Goal: Information Seeking & Learning: Learn about a topic

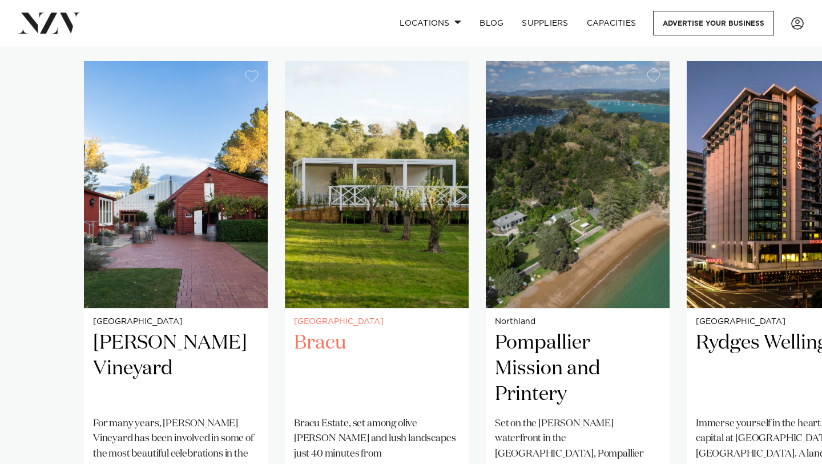
scroll to position [799, 0]
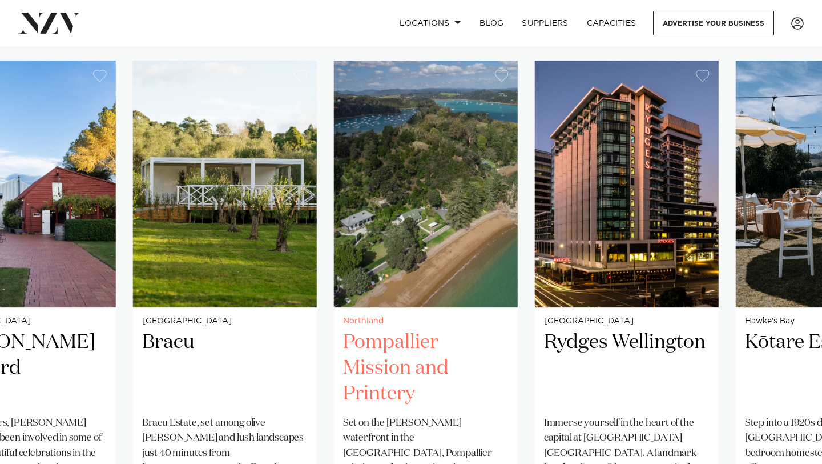
click at [340, 233] on img "3 / 38" at bounding box center [426, 184] width 184 height 247
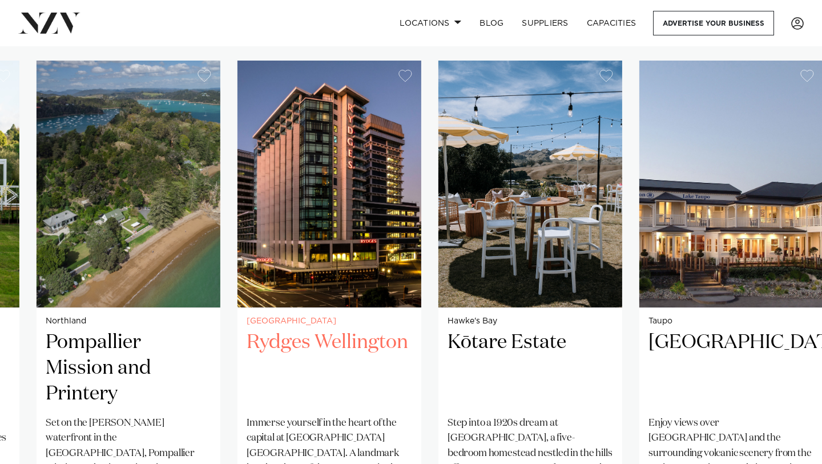
click at [291, 367] on h2 "Rydges Wellington" at bounding box center [330, 367] width 166 height 77
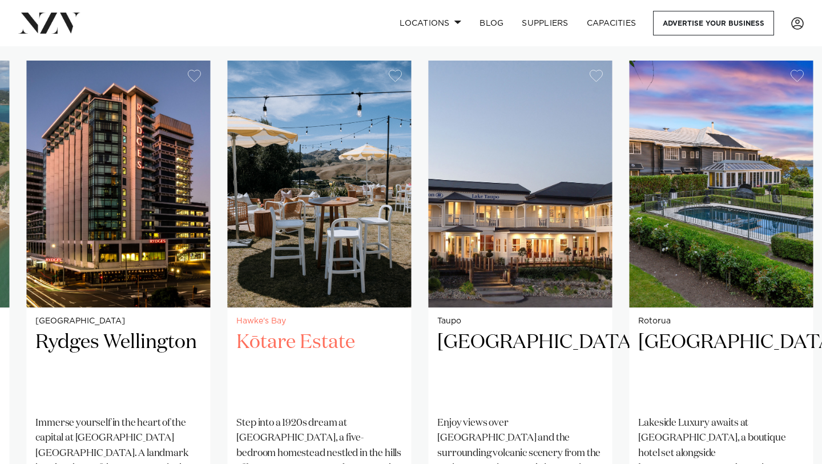
click at [332, 237] on img "5 / 38" at bounding box center [319, 184] width 184 height 247
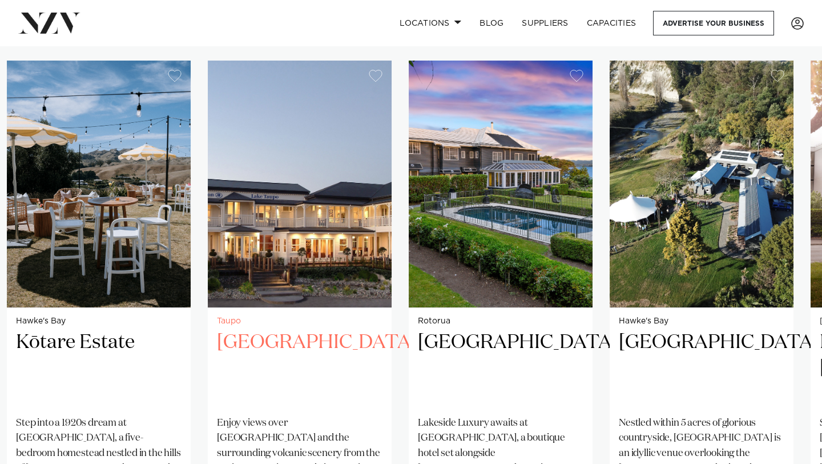
drag, startPoint x: 528, startPoint y: 332, endPoint x: 243, endPoint y: 253, distance: 295.7
click at [243, 253] on img "6 / 38" at bounding box center [300, 184] width 184 height 247
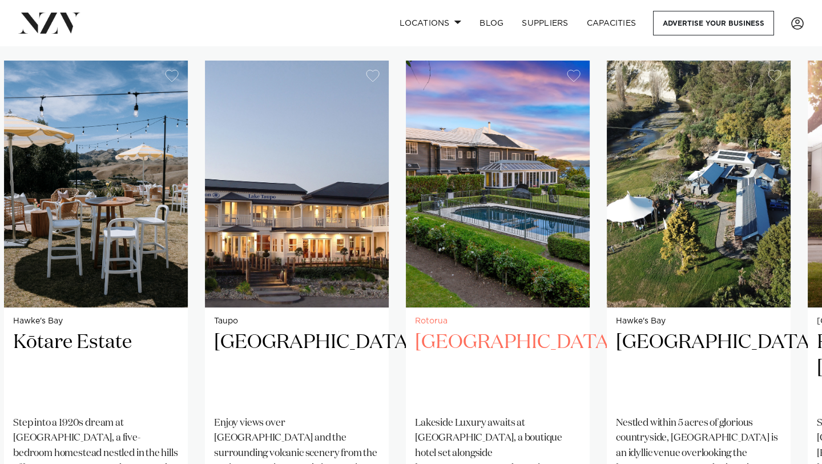
click at [406, 219] on img "7 / 38" at bounding box center [498, 184] width 184 height 247
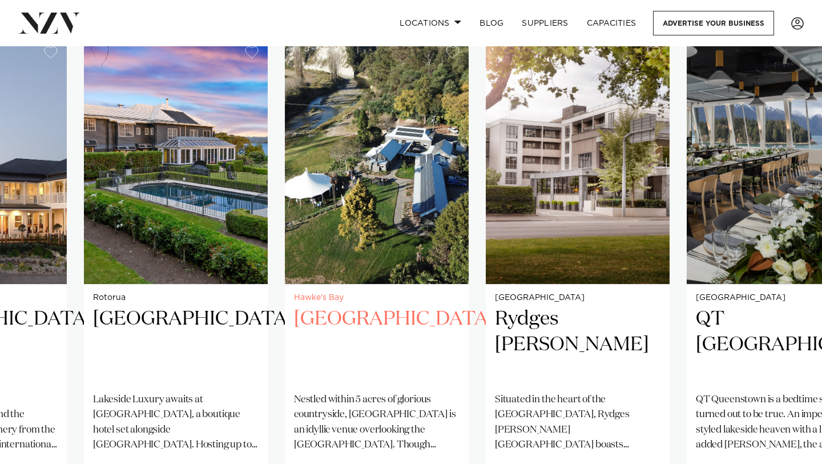
scroll to position [824, 0]
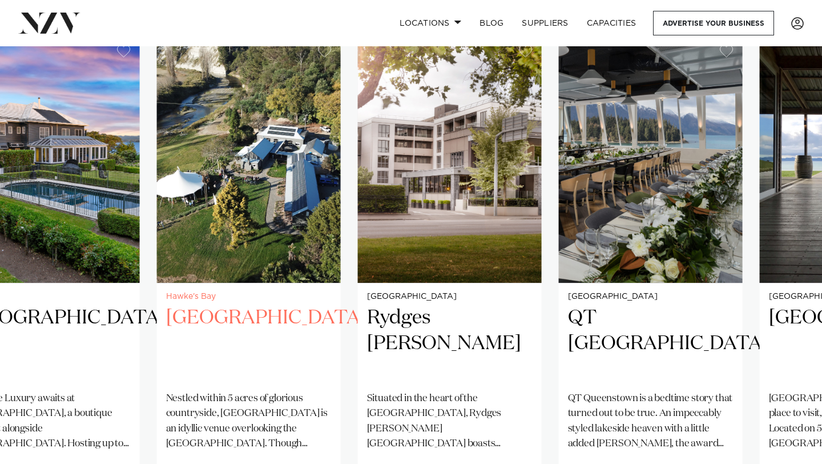
click at [226, 228] on img "8 / 38" at bounding box center [249, 159] width 184 height 247
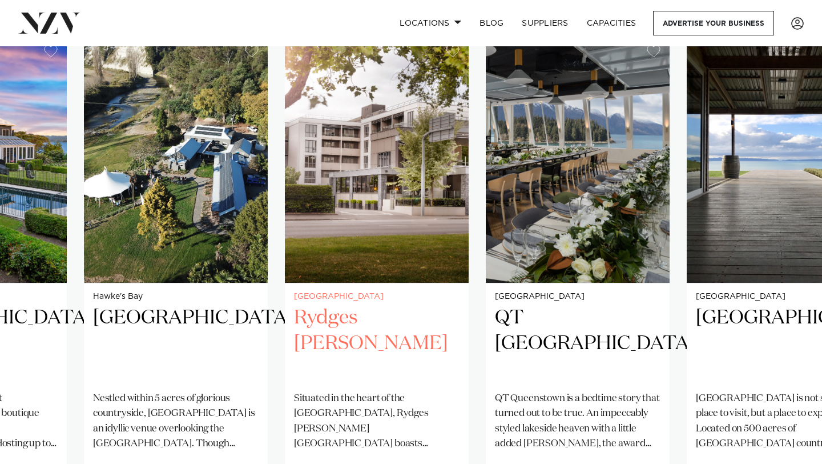
click at [285, 216] on img "9 / 38" at bounding box center [377, 159] width 184 height 247
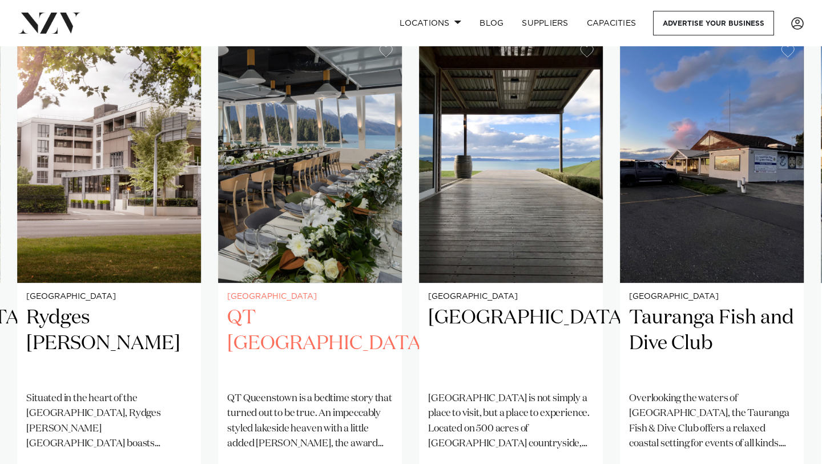
click at [218, 206] on img "10 / 38" at bounding box center [310, 159] width 184 height 247
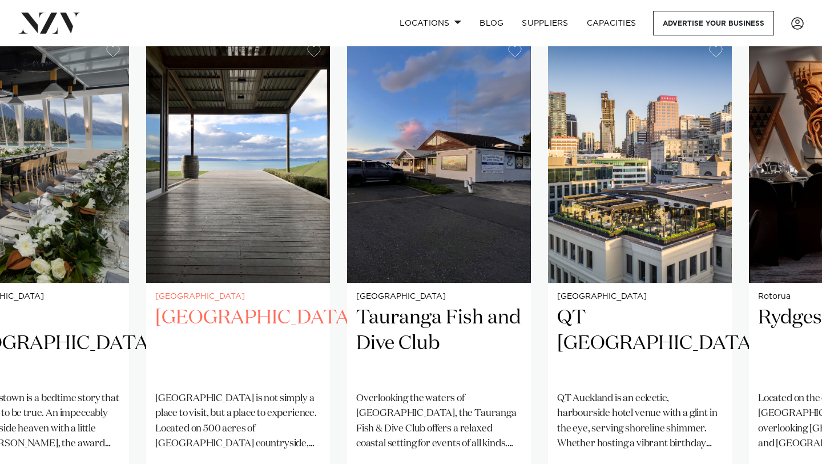
drag, startPoint x: 324, startPoint y: 297, endPoint x: 108, endPoint y: 171, distance: 250.5
click at [146, 172] on img "11 / 38" at bounding box center [238, 159] width 184 height 247
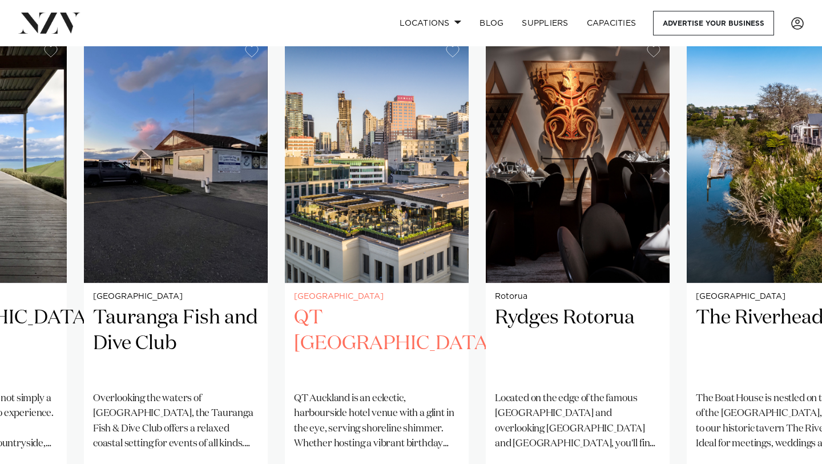
click at [285, 175] on img "13 / 38" at bounding box center [377, 159] width 184 height 247
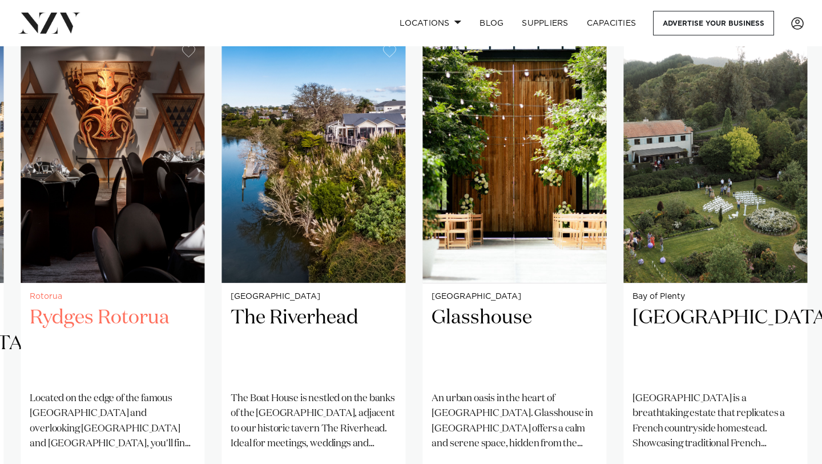
click at [66, 183] on img "14 / 38" at bounding box center [113, 159] width 184 height 247
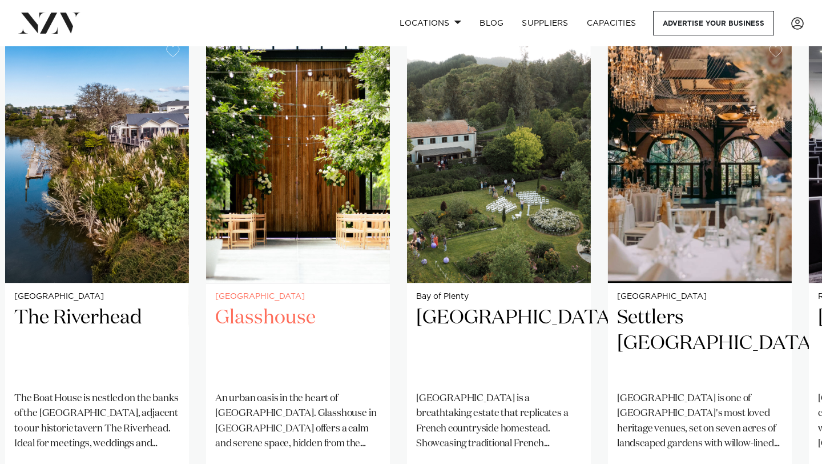
drag, startPoint x: 379, startPoint y: 183, endPoint x: 209, endPoint y: 154, distance: 172.0
click at [209, 154] on img "16 / 38" at bounding box center [298, 159] width 184 height 247
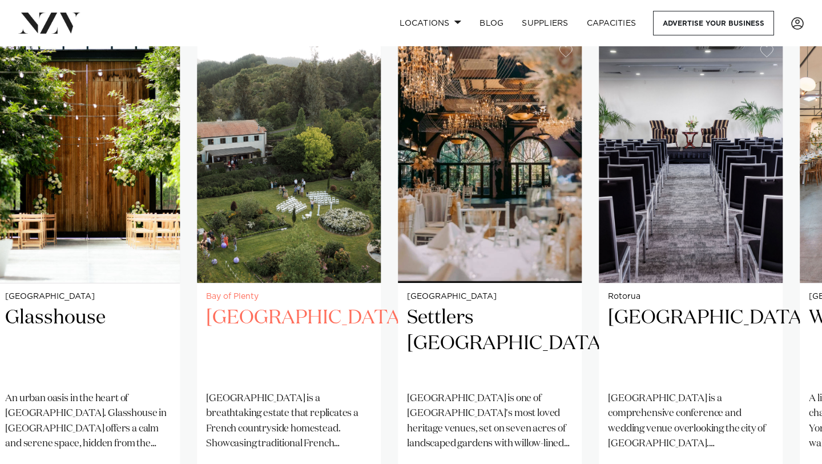
click at [276, 175] on img "17 / 38" at bounding box center [289, 159] width 184 height 247
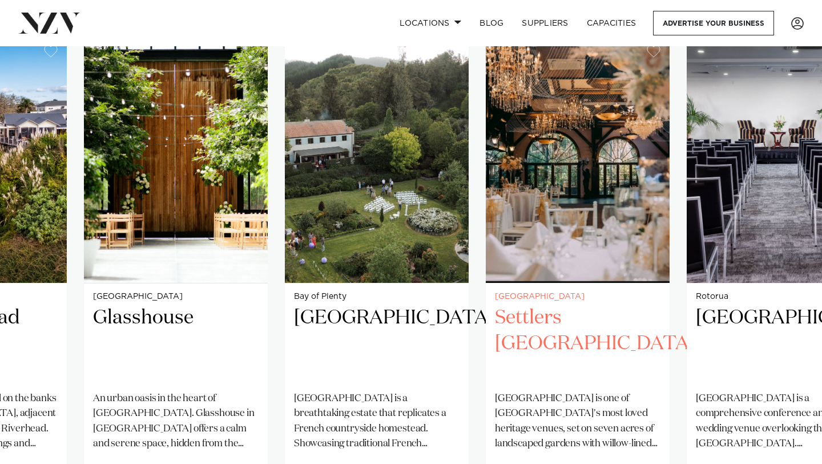
click at [486, 187] on img "18 / 38" at bounding box center [578, 159] width 184 height 247
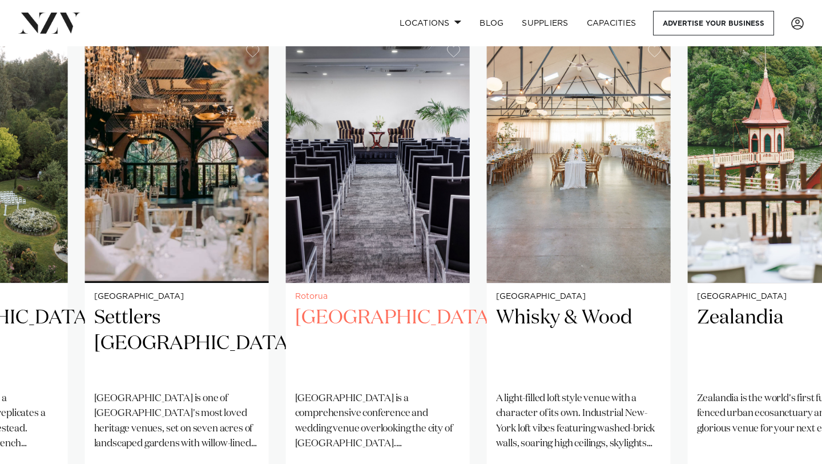
click at [286, 199] on img "19 / 38" at bounding box center [378, 159] width 184 height 247
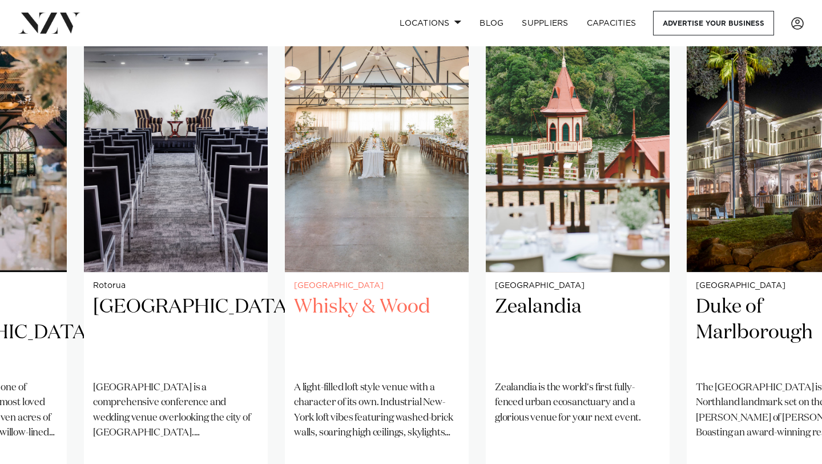
scroll to position [802, 0]
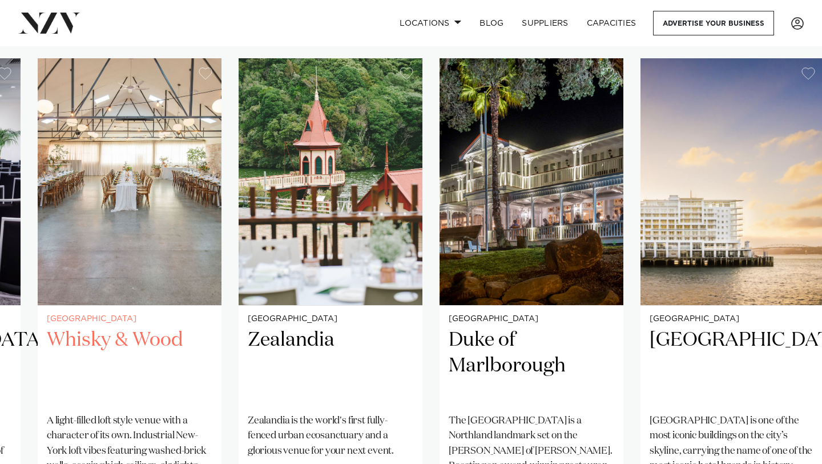
click at [192, 171] on img "20 / 38" at bounding box center [130, 181] width 184 height 247
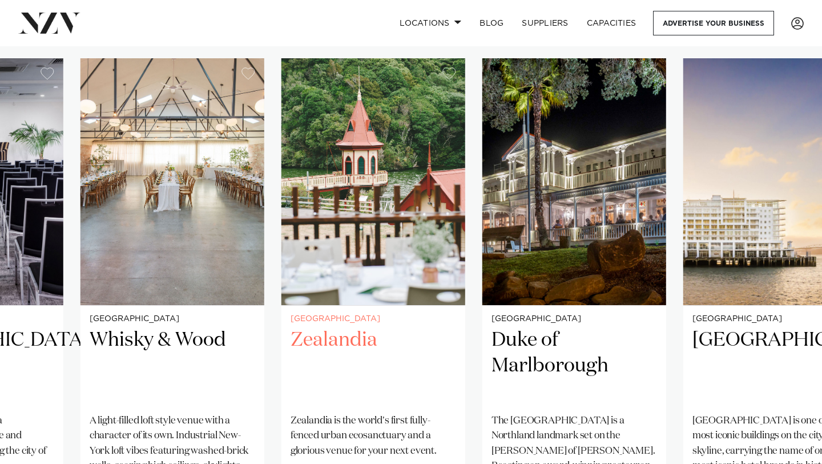
click at [281, 190] on img "21 / 38" at bounding box center [373, 181] width 184 height 247
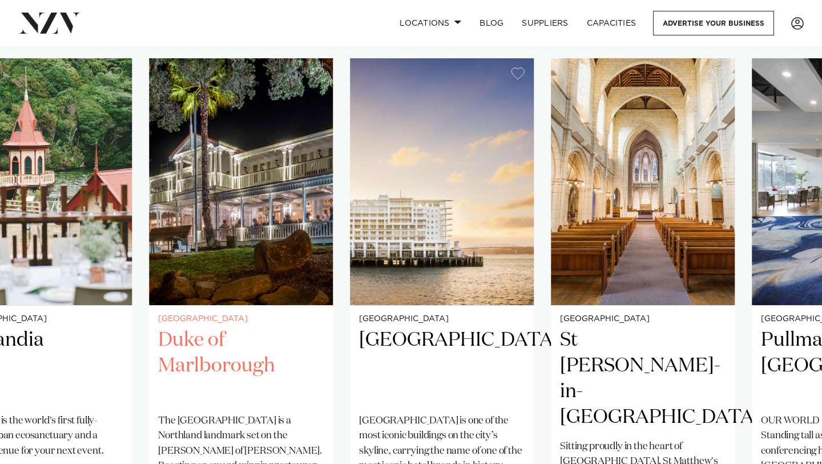
drag, startPoint x: 545, startPoint y: 206, endPoint x: 50, endPoint y: 318, distance: 507.5
click at [158, 318] on small "[GEOGRAPHIC_DATA]" at bounding box center [241, 319] width 166 height 9
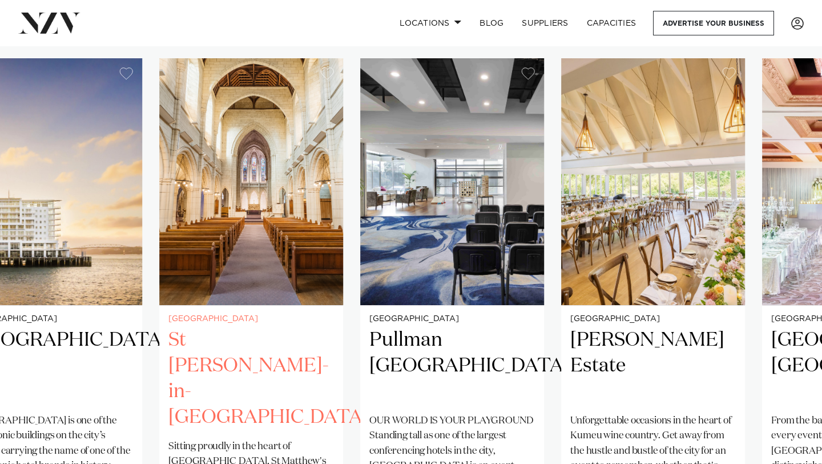
click at [159, 260] on link "Auckland St Matthew-in-the-City Sitting proudly in the heart of Auckland, St Ma…" at bounding box center [251, 307] width 184 height 498
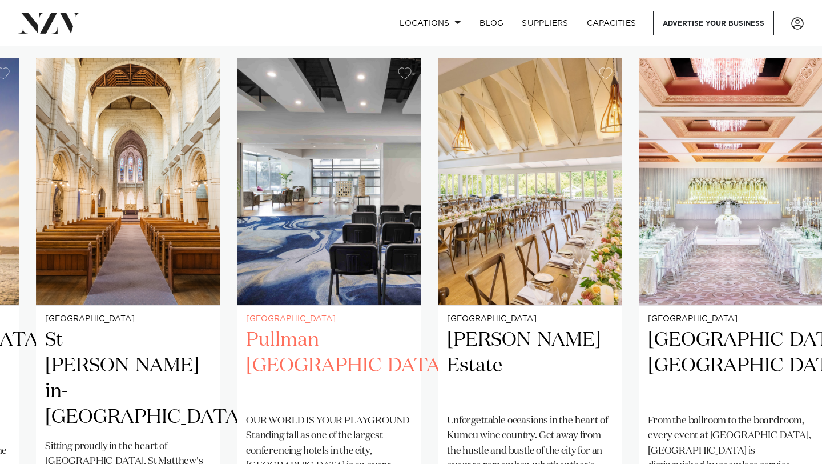
click at [237, 255] on img "25 / 38" at bounding box center [329, 181] width 184 height 247
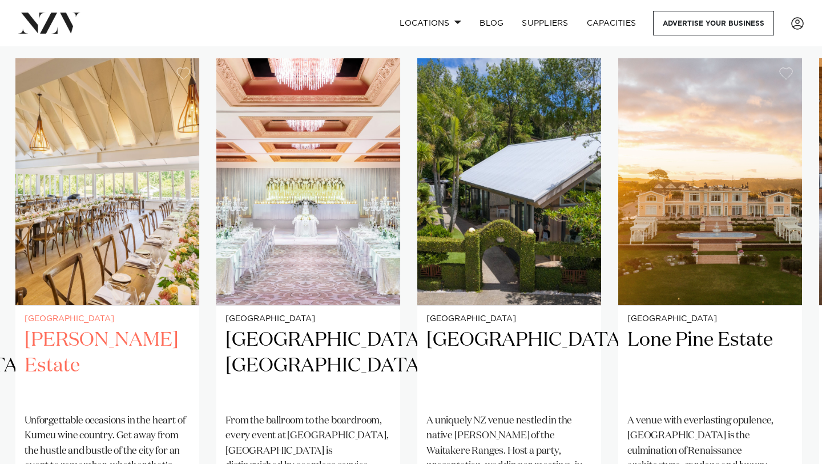
click at [183, 228] on img "26 / 38" at bounding box center [107, 181] width 184 height 247
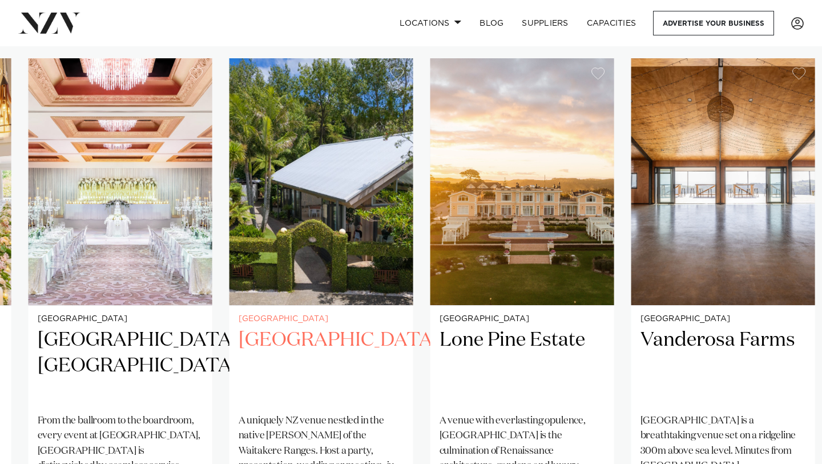
click at [235, 221] on img "28 / 38" at bounding box center [321, 181] width 184 height 247
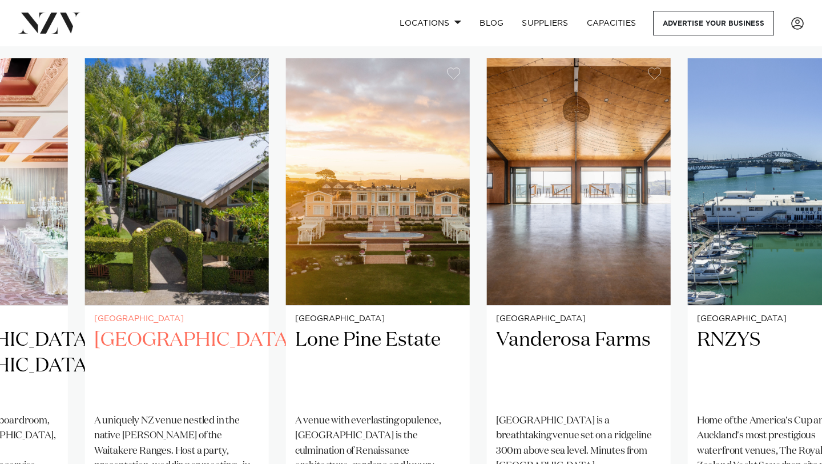
drag, startPoint x: 342, startPoint y: 329, endPoint x: 110, endPoint y: 264, distance: 241.1
click at [110, 264] on img "28 / 38" at bounding box center [177, 181] width 184 height 247
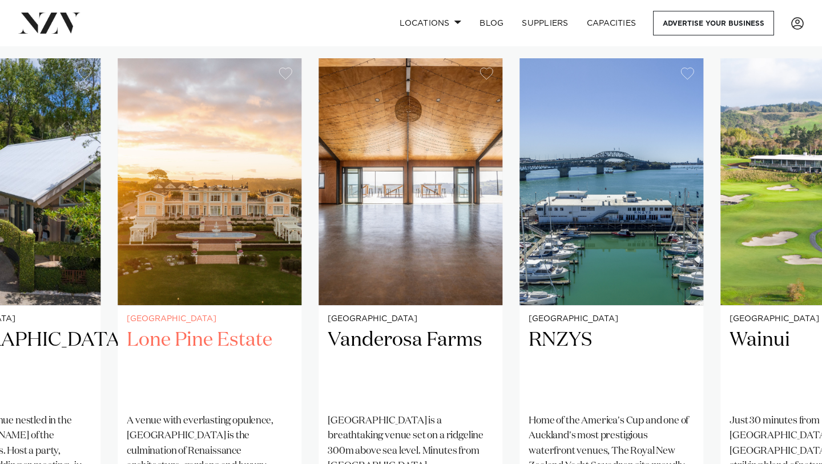
click at [222, 227] on img "29 / 38" at bounding box center [210, 181] width 184 height 247
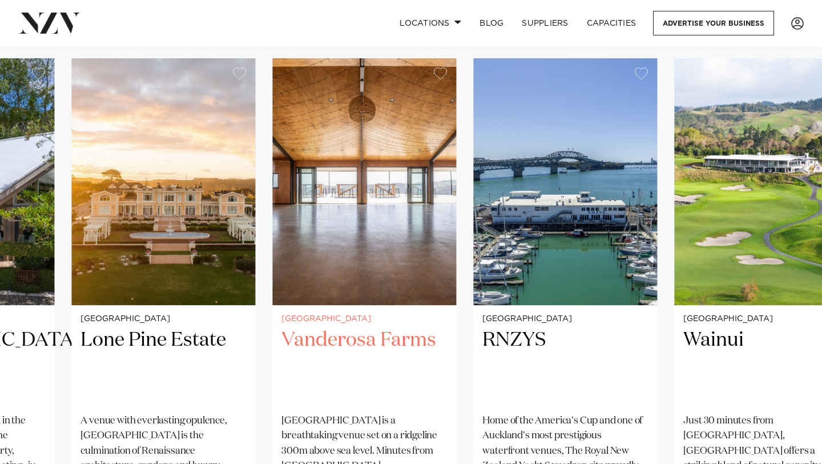
click at [272, 246] on img "30 / 38" at bounding box center [364, 181] width 184 height 247
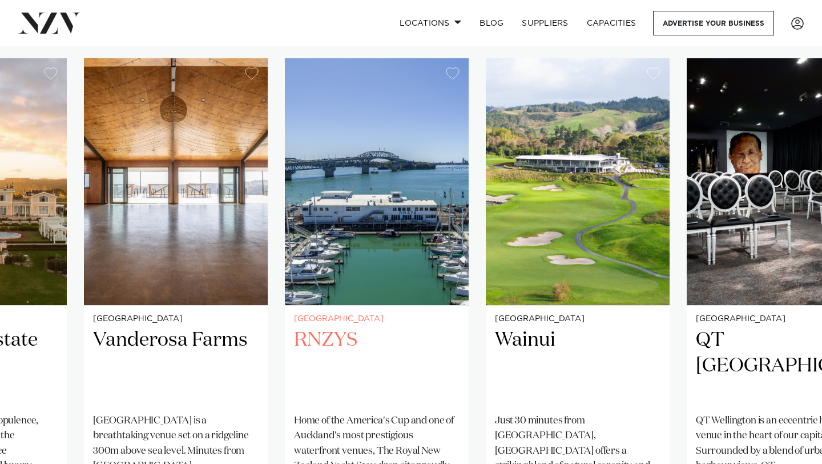
click at [285, 223] on img "31 / 38" at bounding box center [377, 181] width 184 height 247
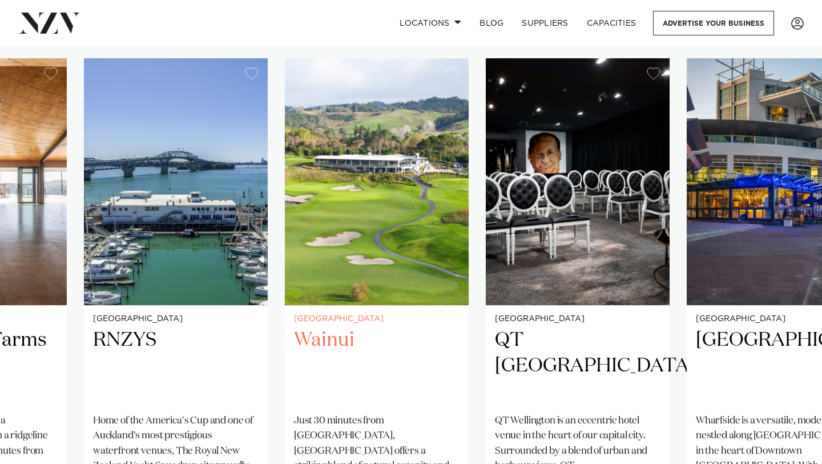
click at [1, 222] on swiper-container "Christchurch Larcomb Vineyard For many years, Larcomb Vineyard has been involve…" at bounding box center [411, 334] width 822 height 553
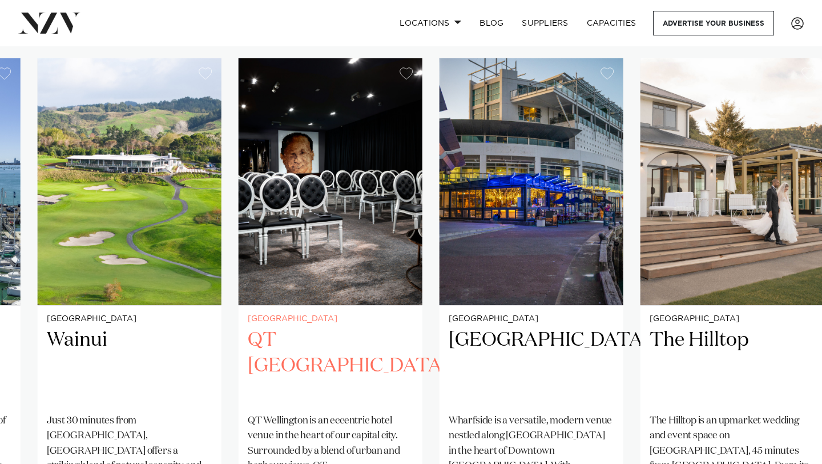
drag, startPoint x: 381, startPoint y: 239, endPoint x: 0, endPoint y: 164, distance: 388.0
click at [0, 164] on swiper-container "Christchurch Larcomb Vineyard For many years, Larcomb Vineyard has been involve…" at bounding box center [411, 334] width 822 height 553
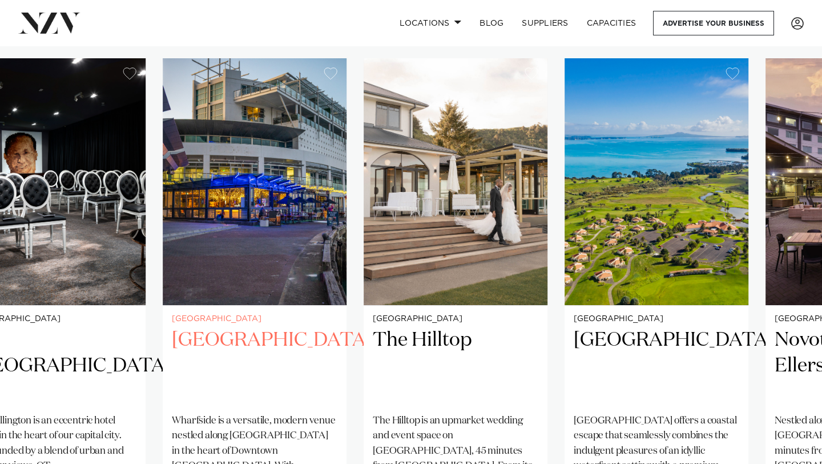
click at [174, 171] on img "34 / 38" at bounding box center [255, 181] width 184 height 247
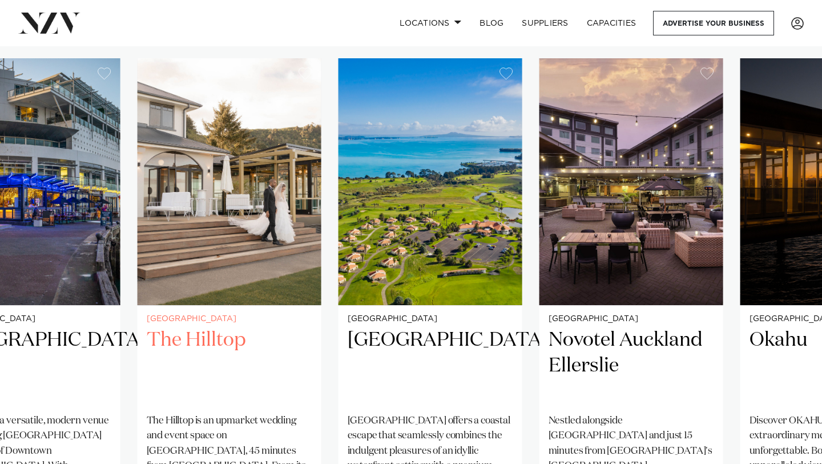
click at [138, 187] on img "35 / 38" at bounding box center [230, 181] width 184 height 247
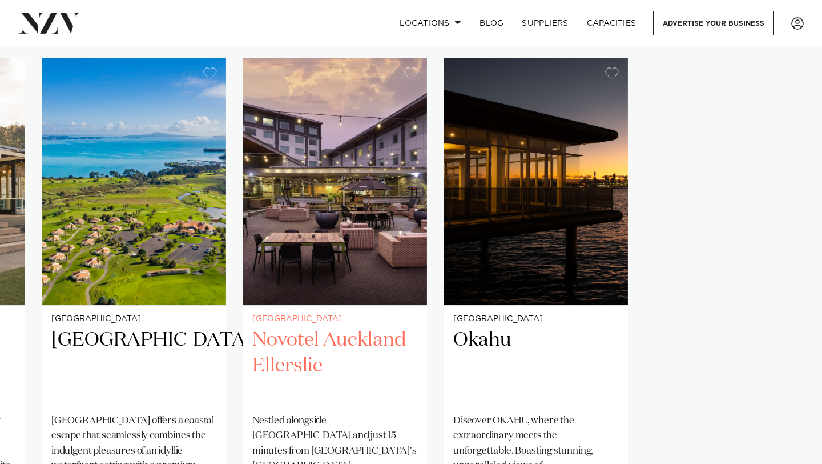
click at [0, 0] on slot "Christchurch Larcomb Vineyard For many years, Larcomb Vineyard has been involve…" at bounding box center [0, 0] width 0 height 0
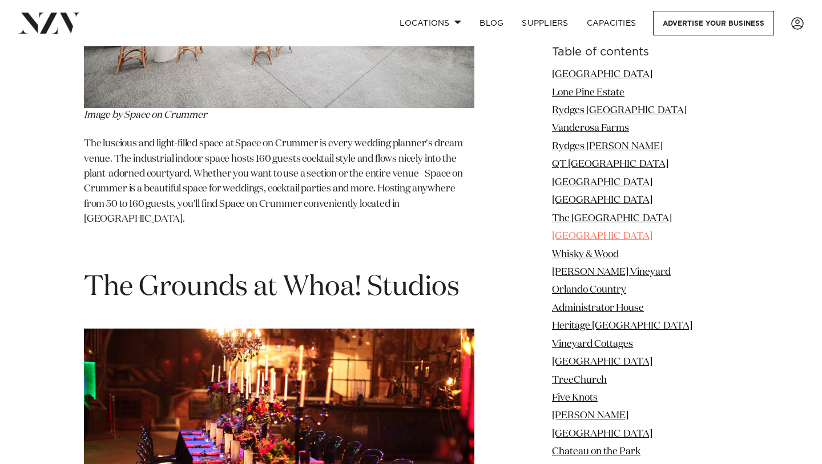
scroll to position [13586, 0]
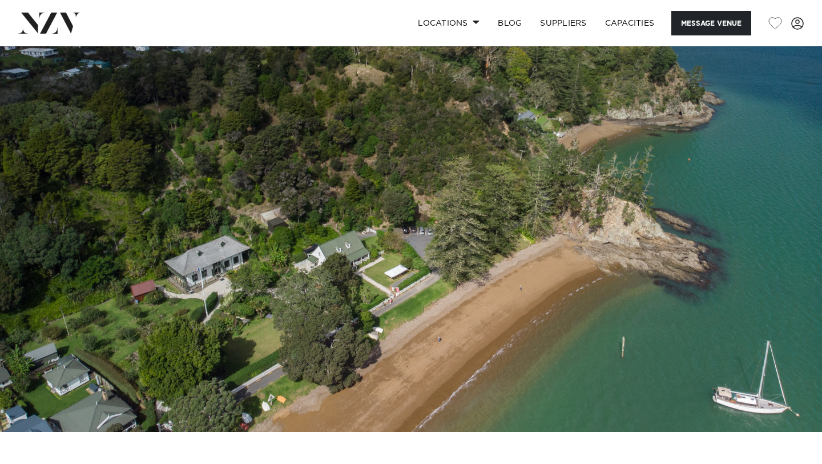
click at [369, 218] on img at bounding box center [411, 238] width 822 height 385
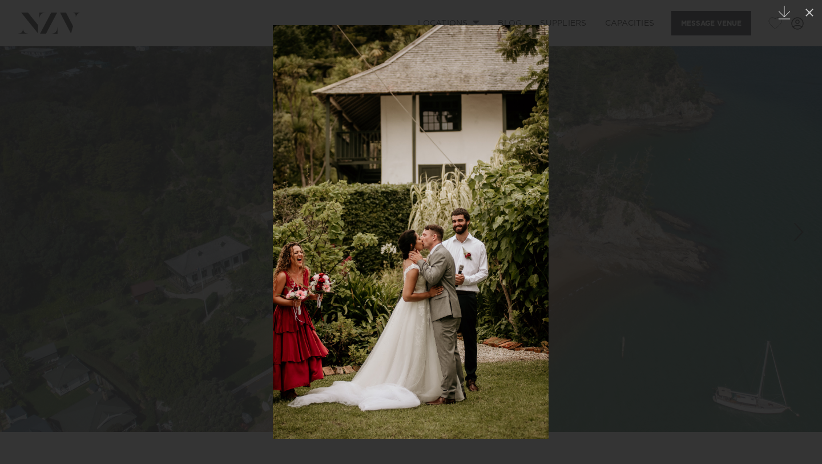
click at [210, 118] on div at bounding box center [411, 232] width 822 height 464
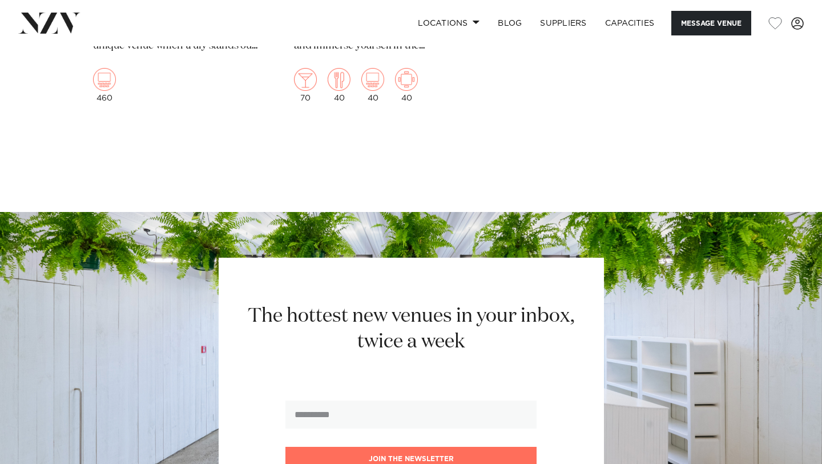
scroll to position [2387, 0]
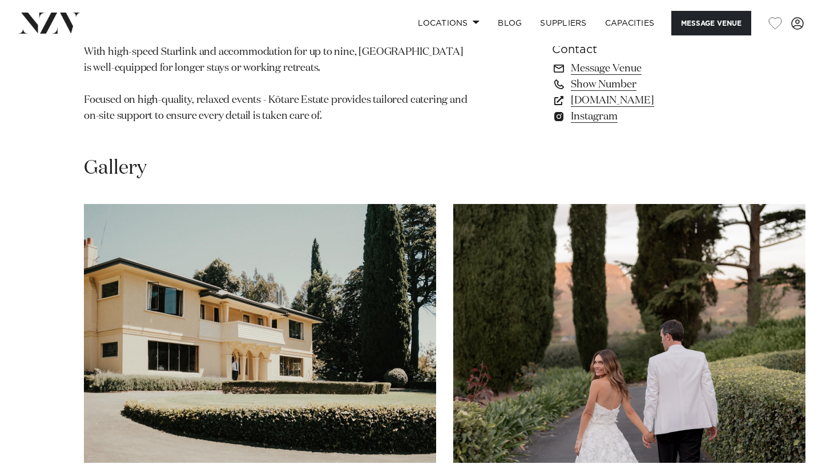
scroll to position [1046, 0]
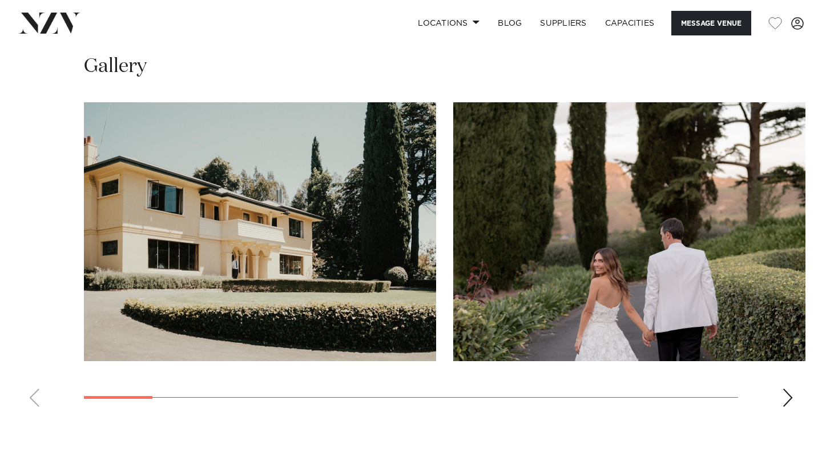
click at [251, 257] on img "1 / 17" at bounding box center [260, 231] width 352 height 259
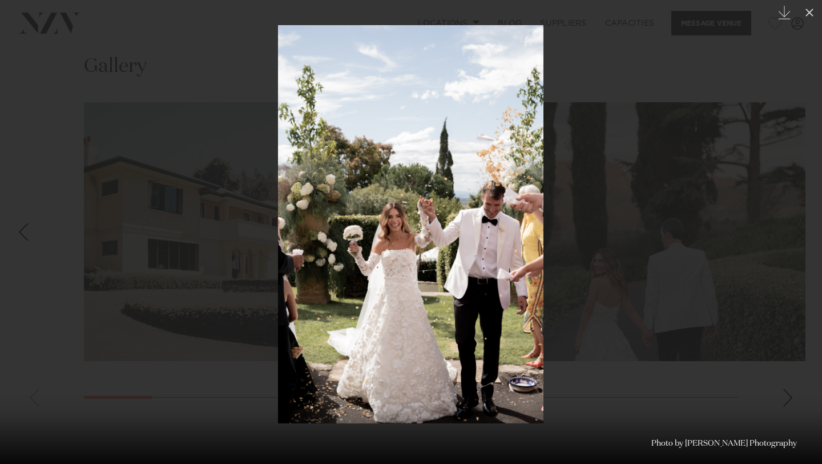
click at [66, 97] on div at bounding box center [411, 232] width 822 height 464
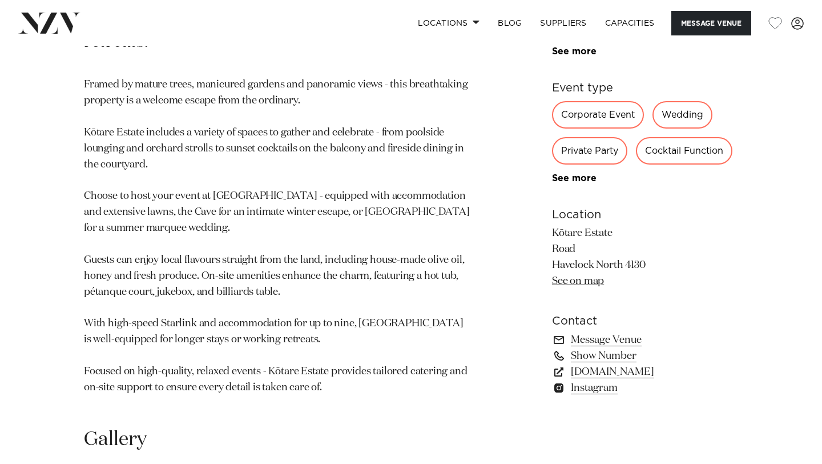
scroll to position [688, 0]
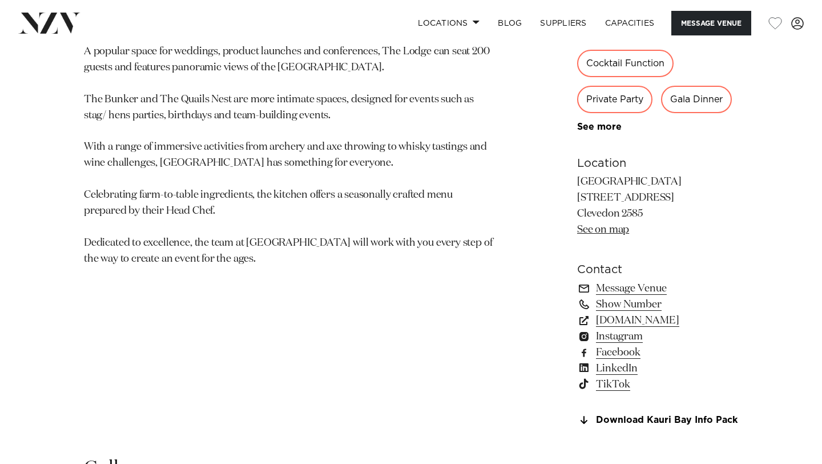
scroll to position [694, 0]
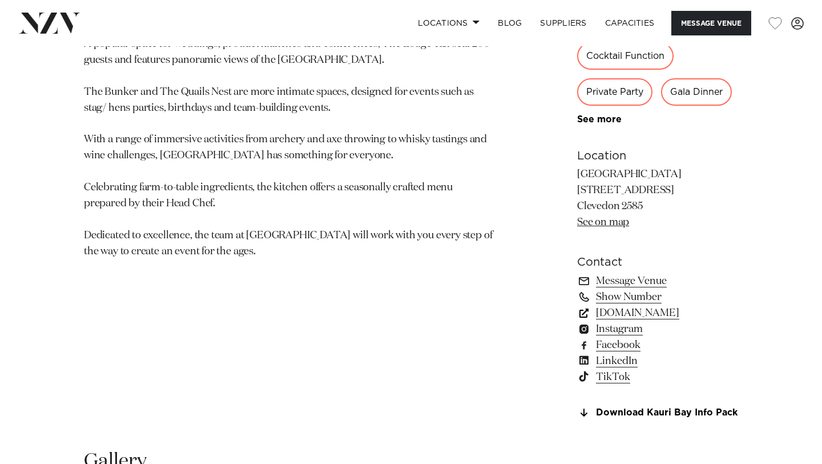
click at [599, 305] on link "[DOMAIN_NAME]" at bounding box center [657, 313] width 161 height 16
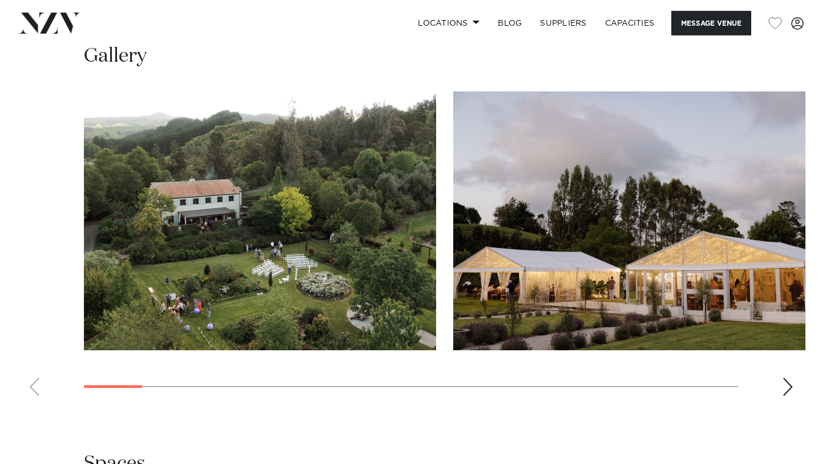
scroll to position [1033, 0]
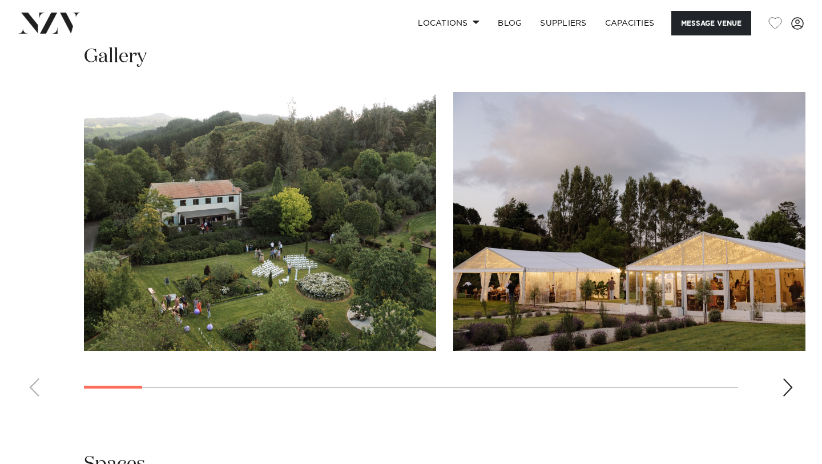
click at [786, 378] on div "Next slide" at bounding box center [787, 387] width 11 height 18
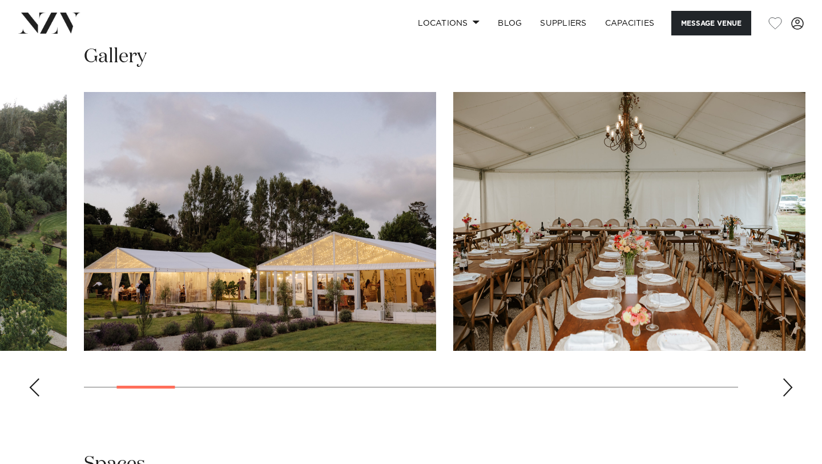
click at [786, 378] on div "Next slide" at bounding box center [787, 387] width 11 height 18
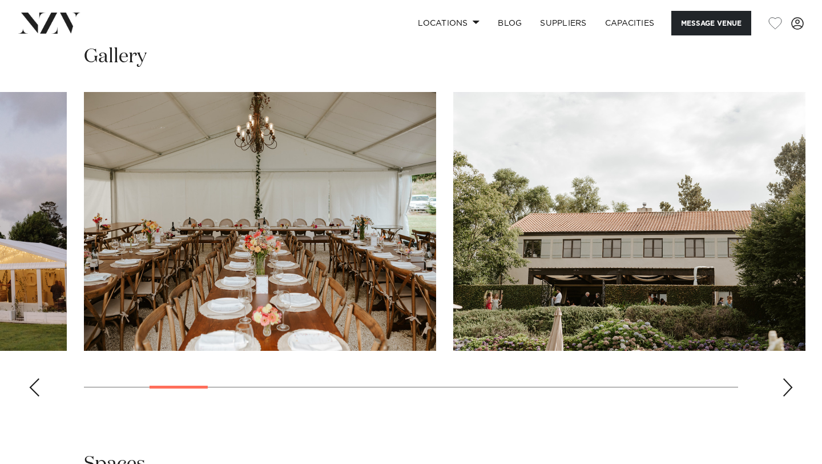
click at [786, 378] on div "Next slide" at bounding box center [787, 387] width 11 height 18
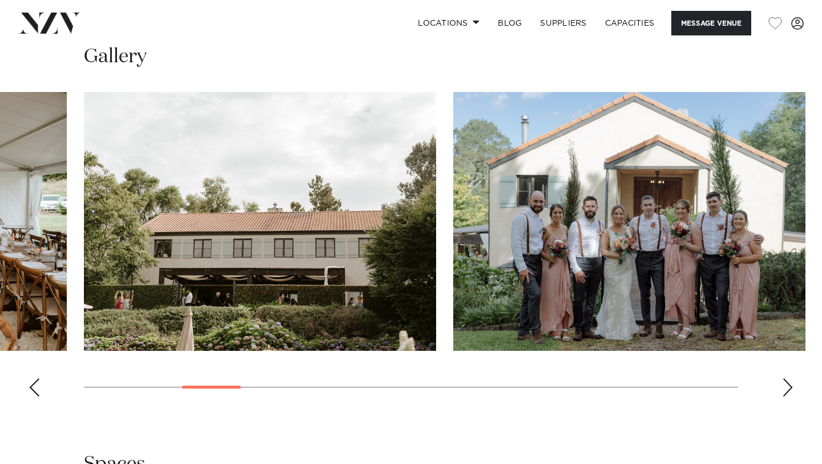
click at [786, 378] on div "Next slide" at bounding box center [787, 387] width 11 height 18
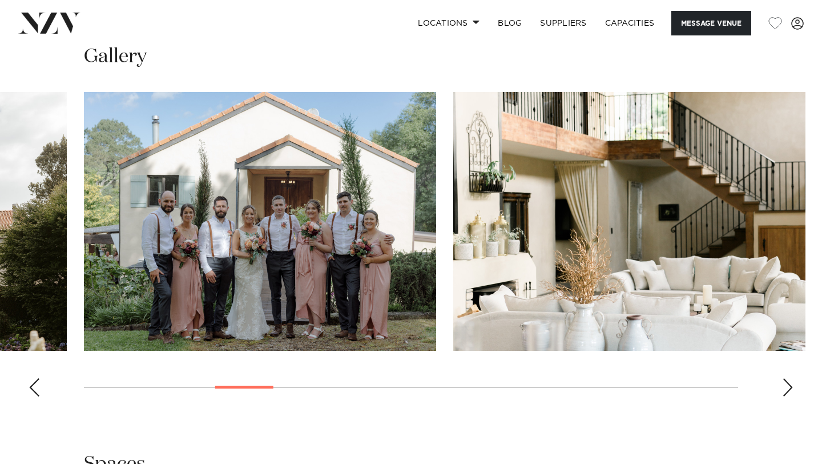
click at [786, 378] on div "Next slide" at bounding box center [787, 387] width 11 height 18
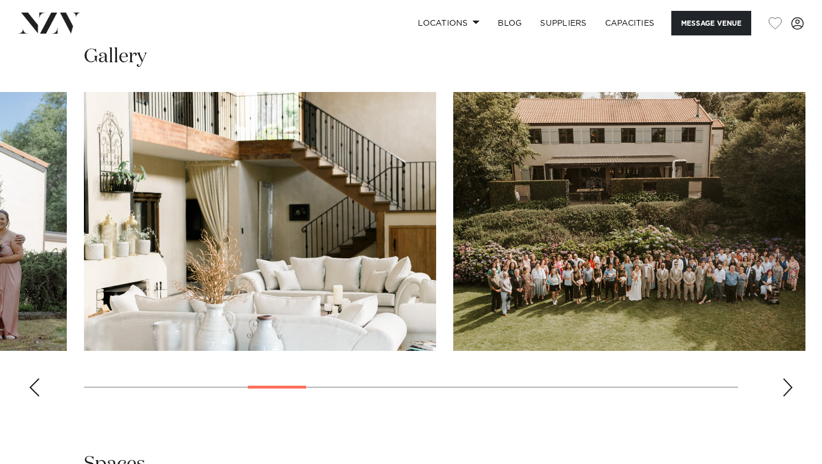
click at [786, 378] on div "Next slide" at bounding box center [787, 387] width 11 height 18
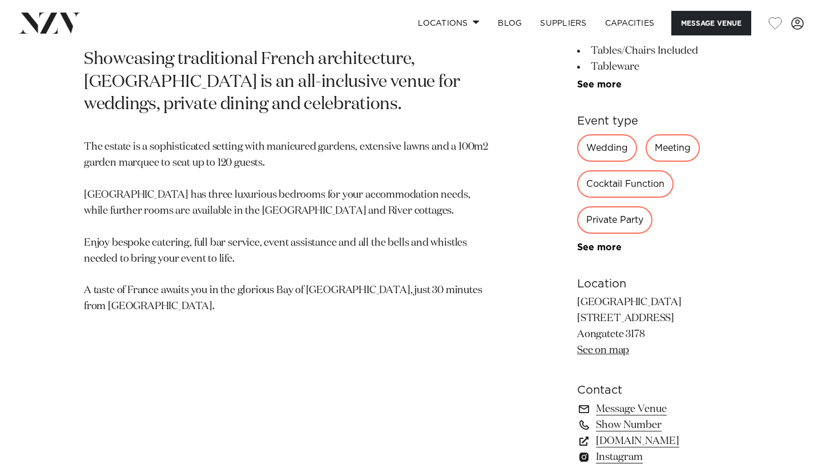
scroll to position [586, 0]
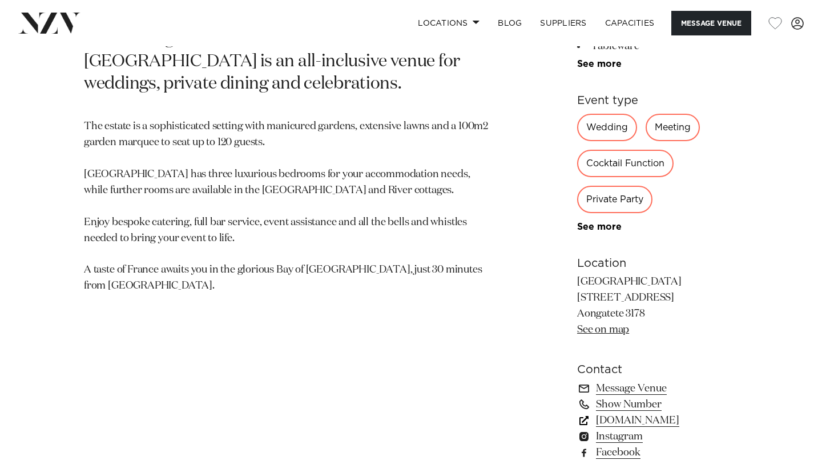
click at [629, 412] on link "www.villavie.co.nz" at bounding box center [657, 420] width 161 height 16
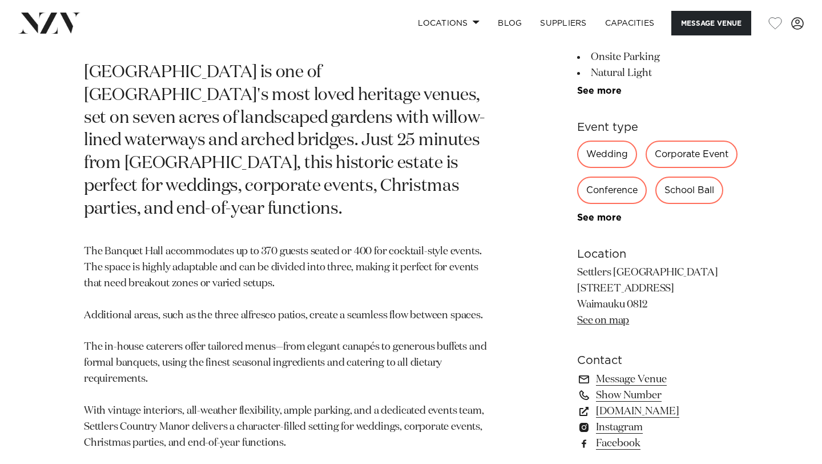
scroll to position [468, 0]
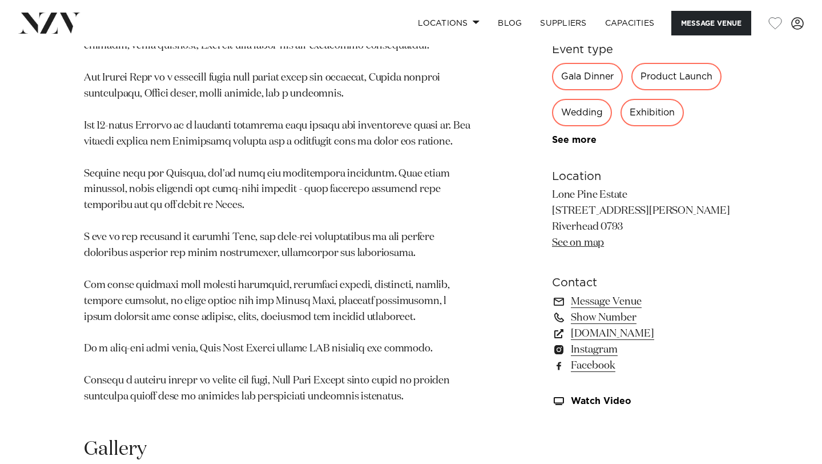
scroll to position [638, 0]
click at [610, 331] on link "[DOMAIN_NAME]" at bounding box center [645, 332] width 186 height 16
